Goal: Check status

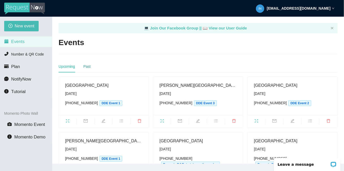
click at [87, 64] on div "Past" at bounding box center [86, 67] width 7 height 6
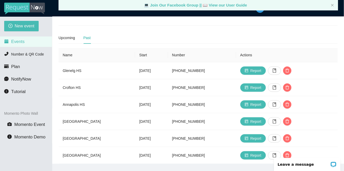
scroll to position [28, 0]
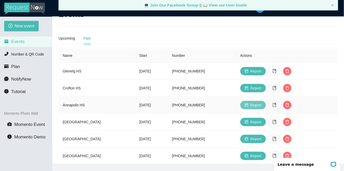
click at [263, 104] on button "Report" at bounding box center [253, 105] width 26 height 8
